Goal: Transaction & Acquisition: Purchase product/service

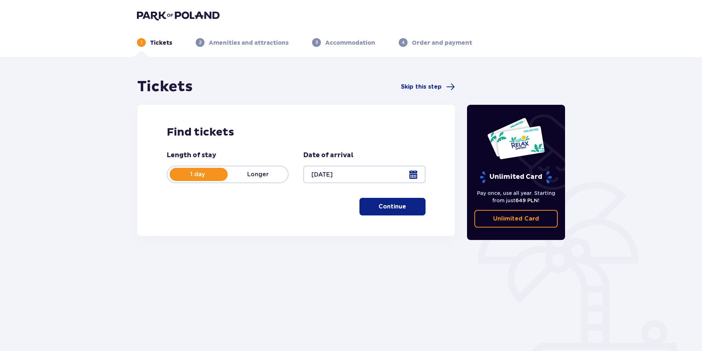
click at [383, 211] on button "Continue" at bounding box center [392, 207] width 66 height 18
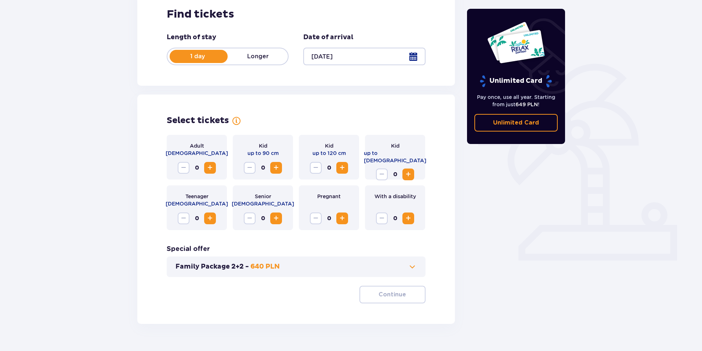
scroll to position [135, 0]
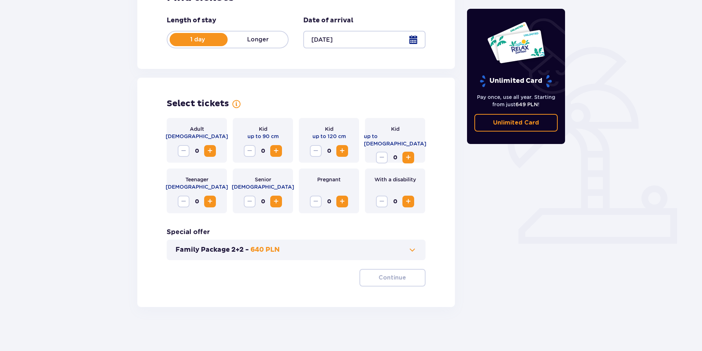
click at [208, 152] on span "Increase" at bounding box center [209, 151] width 9 height 9
click at [414, 275] on button "Continue" at bounding box center [392, 278] width 66 height 18
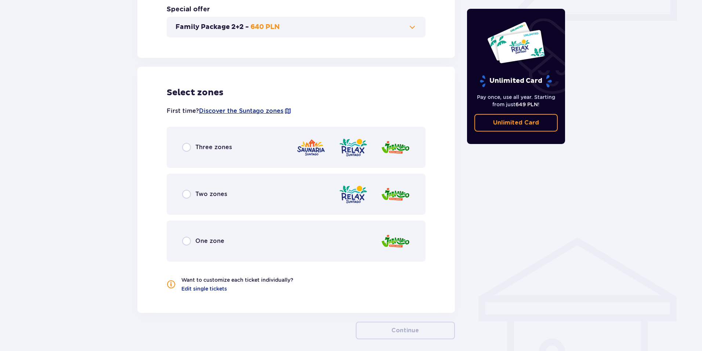
scroll to position [390, 0]
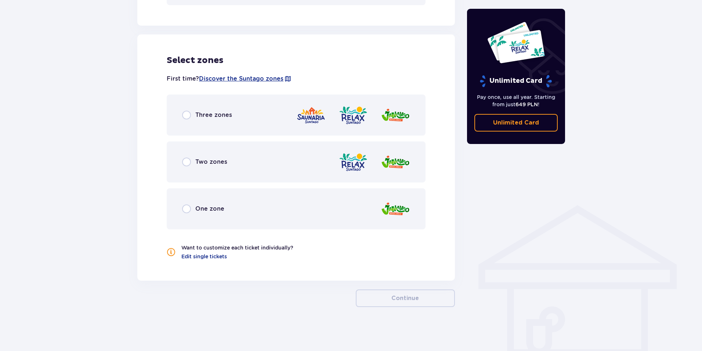
click at [178, 118] on div "Three zones" at bounding box center [296, 115] width 259 height 41
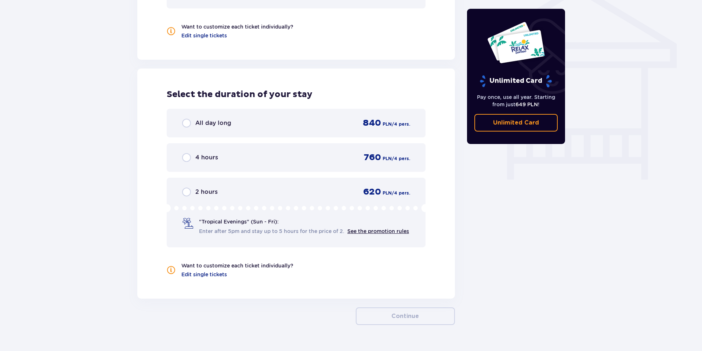
scroll to position [610, 0]
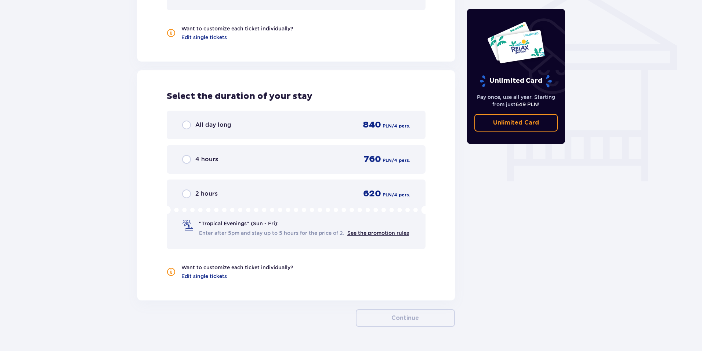
click at [214, 130] on div "All day long 840 PLN / 4 pers." at bounding box center [296, 125] width 228 height 11
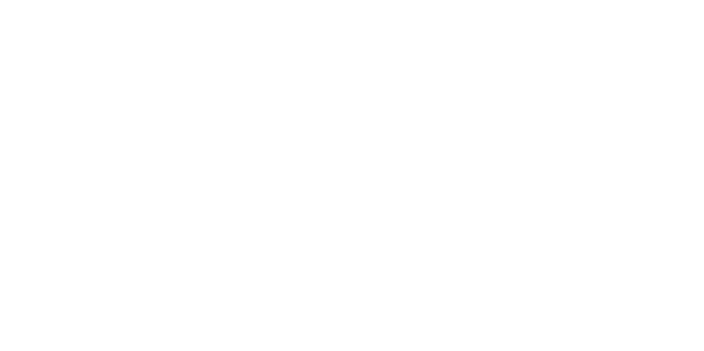
scroll to position [0, 0]
click at [156, 3] on html "Original text Rate this translation Your feedback will be used to help improve …" at bounding box center [352, 1] width 704 height 3
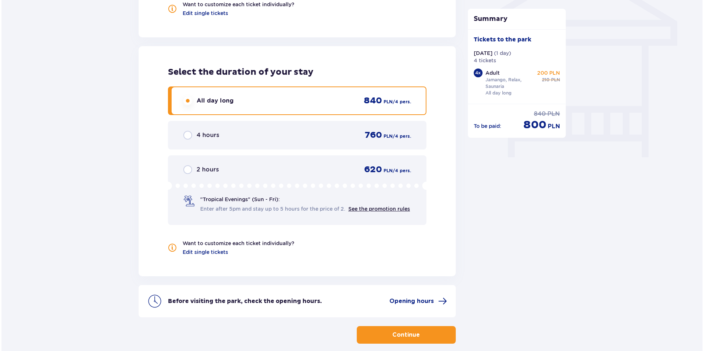
scroll to position [678, 0]
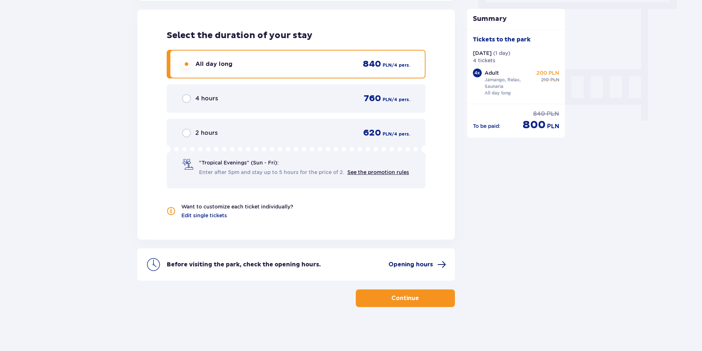
click at [428, 265] on font "Opening hours" at bounding box center [410, 265] width 44 height 6
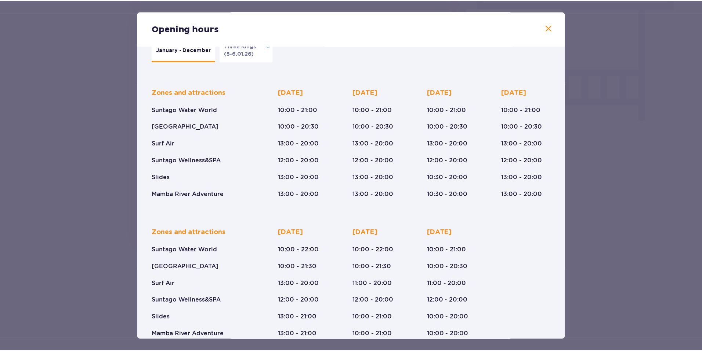
scroll to position [37, 0]
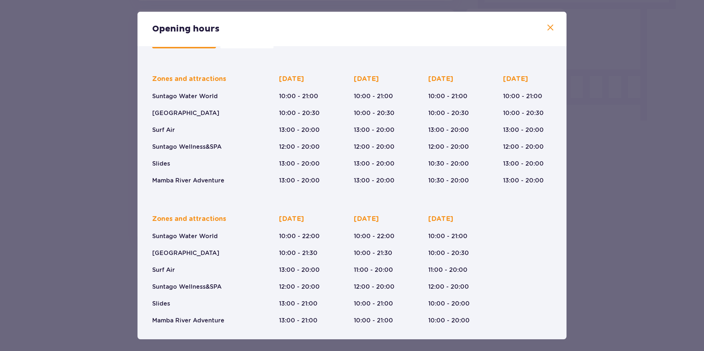
click at [91, 199] on div "Opening hours January - December Three Kings (5-6.01.26) Zones and attractions …" at bounding box center [352, 175] width 704 height 351
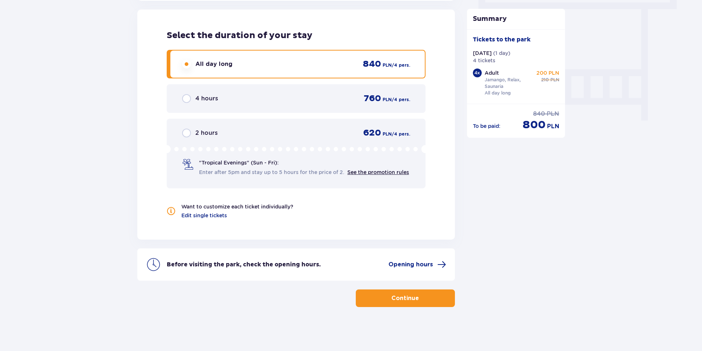
click at [192, 94] on div "4 hours" at bounding box center [200, 98] width 36 height 9
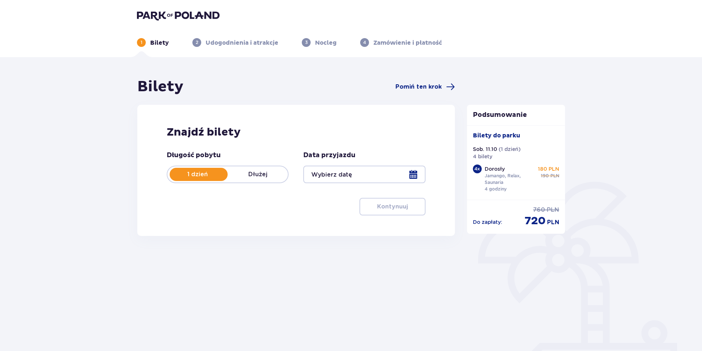
type input "[DATE]"
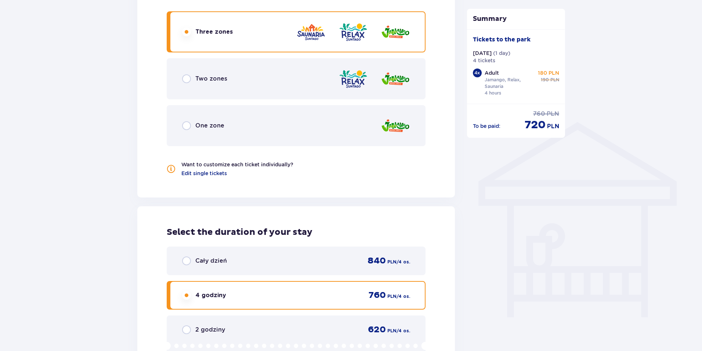
scroll to position [626, 0]
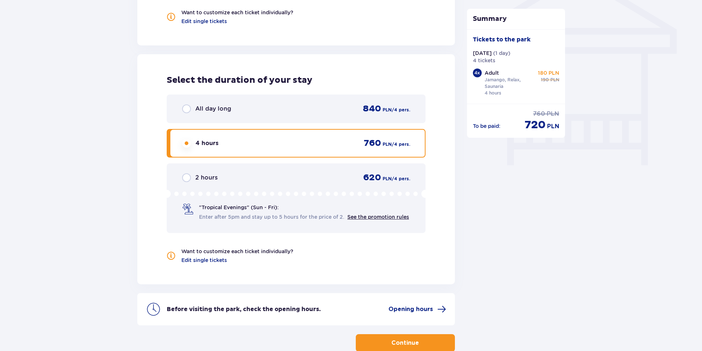
click at [196, 107] on font "All day long" at bounding box center [213, 108] width 36 height 7
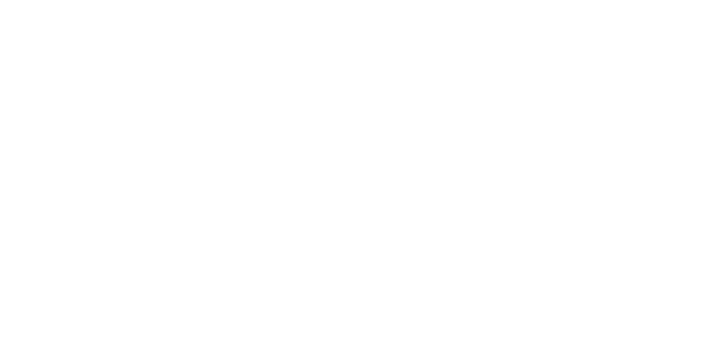
scroll to position [0, 0]
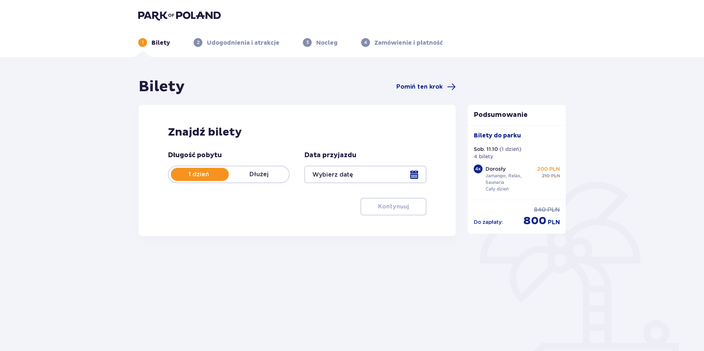
type input "[DATE]"
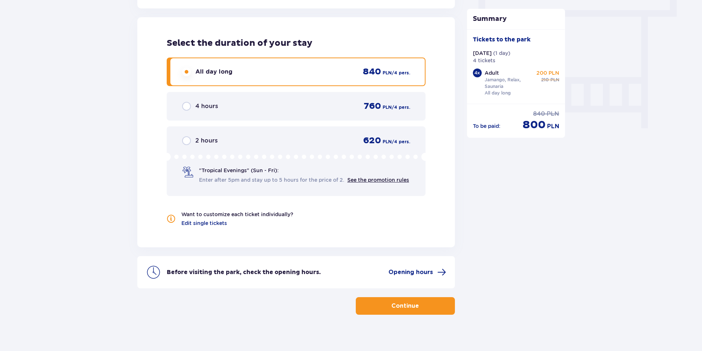
scroll to position [670, 0]
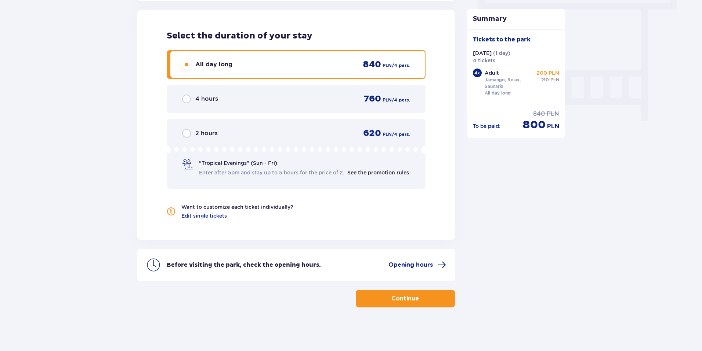
click at [391, 302] on font "Continue" at bounding box center [405, 299] width 28 height 6
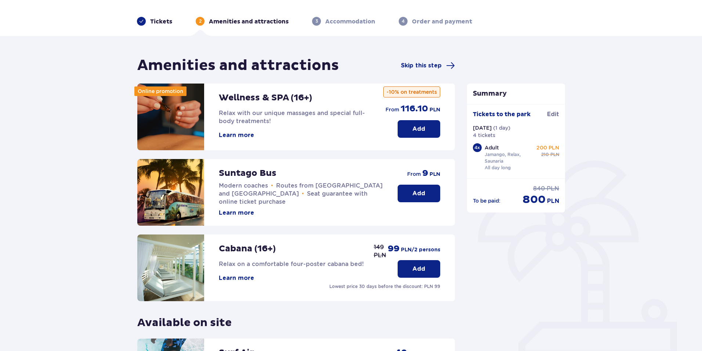
scroll to position [20, 0]
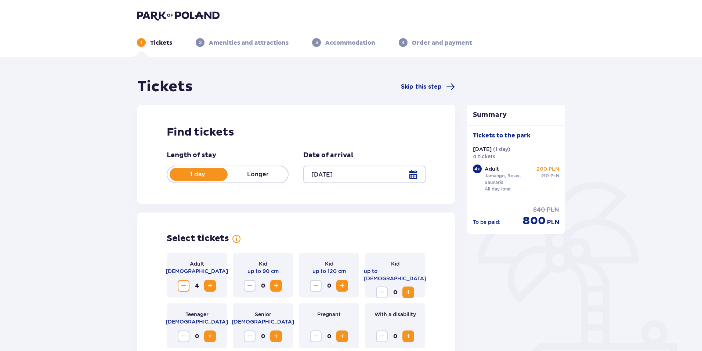
click at [186, 291] on button "Reduce" at bounding box center [184, 286] width 12 height 12
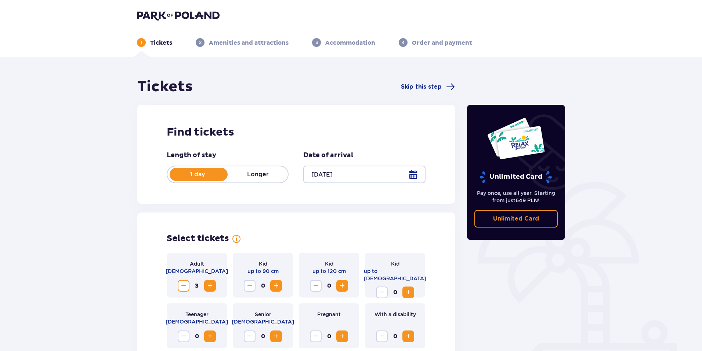
click at [186, 291] on button "Reduce" at bounding box center [184, 286] width 12 height 12
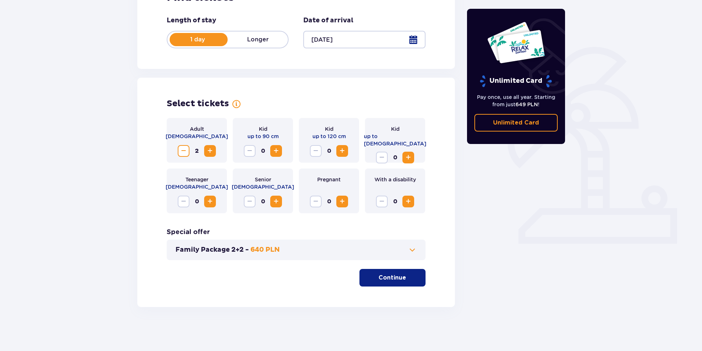
click at [386, 285] on button "Continue" at bounding box center [392, 278] width 66 height 18
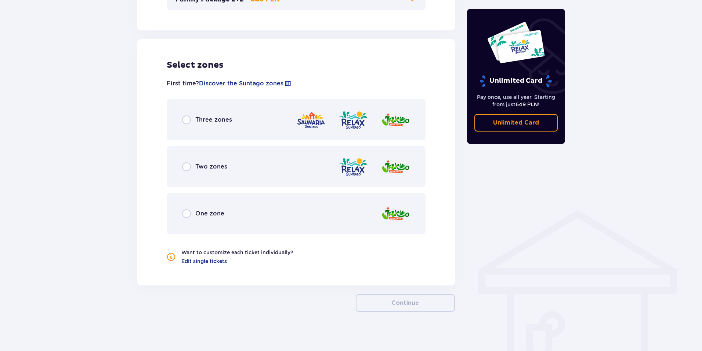
scroll to position [390, 0]
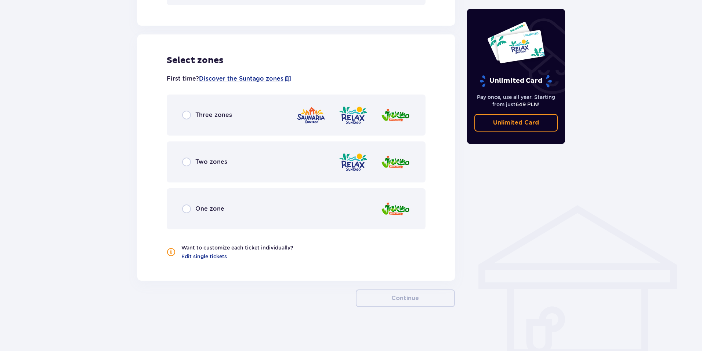
click at [240, 110] on div "Three zones" at bounding box center [296, 115] width 259 height 41
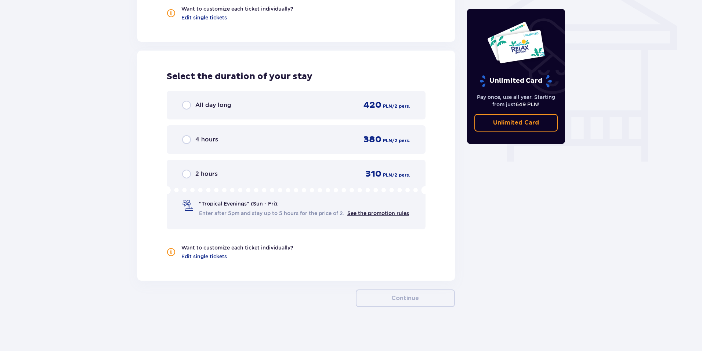
scroll to position [637, 0]
click at [259, 100] on div "All day long 420 PLN / 2 pers." at bounding box center [296, 105] width 228 height 11
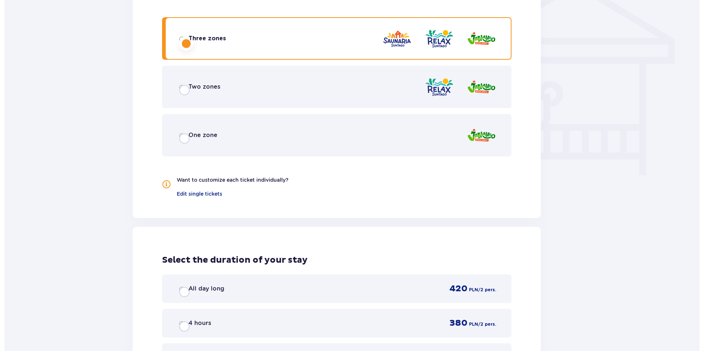
scroll to position [0, 0]
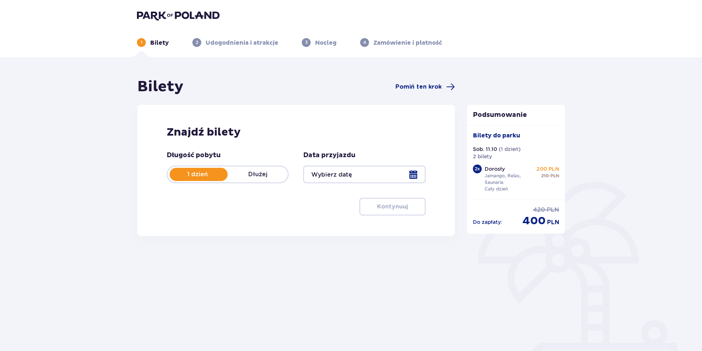
type input "[DATE]"
